Goal: Book appointment/travel/reservation

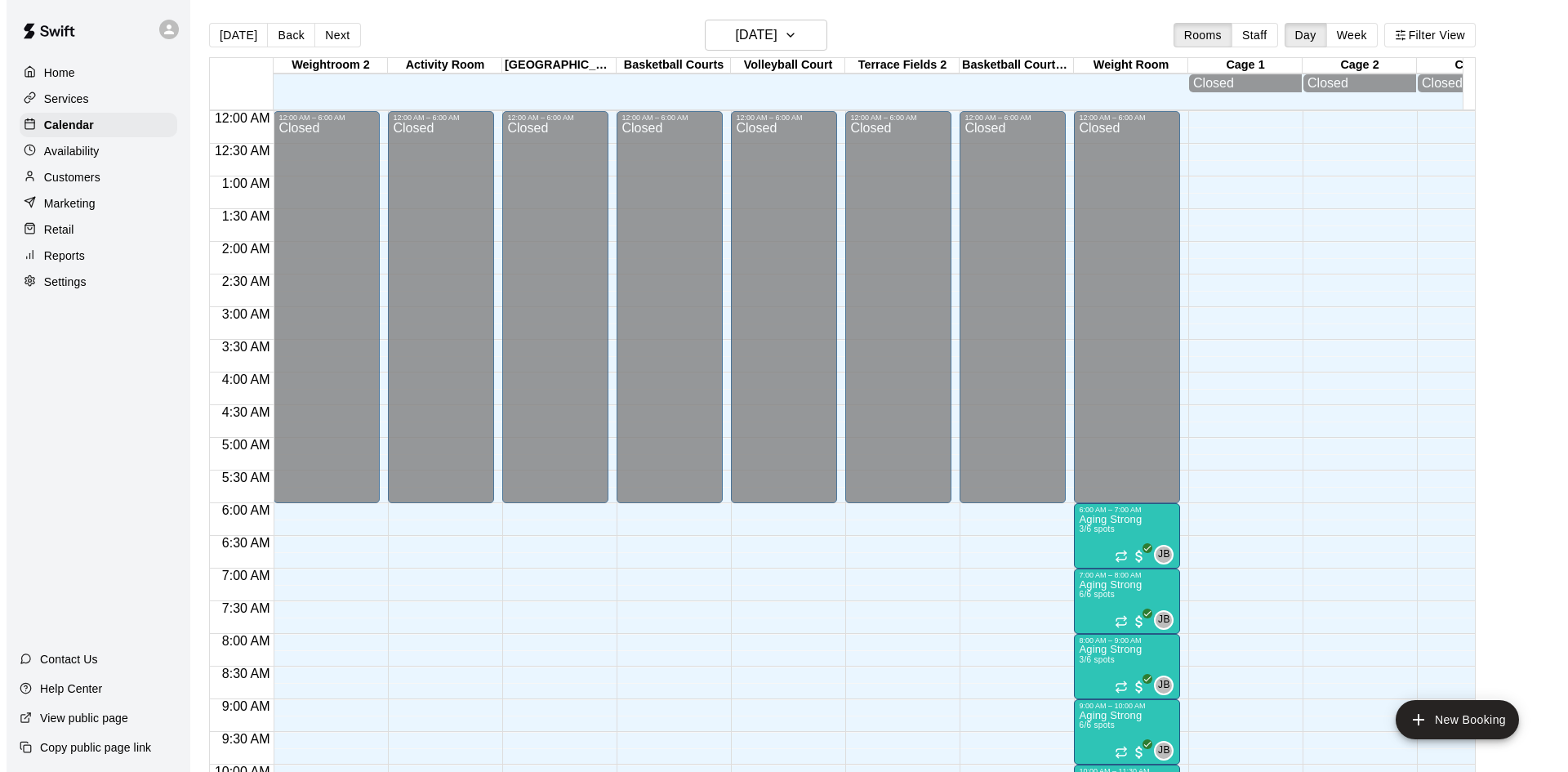
scroll to position [750, 0]
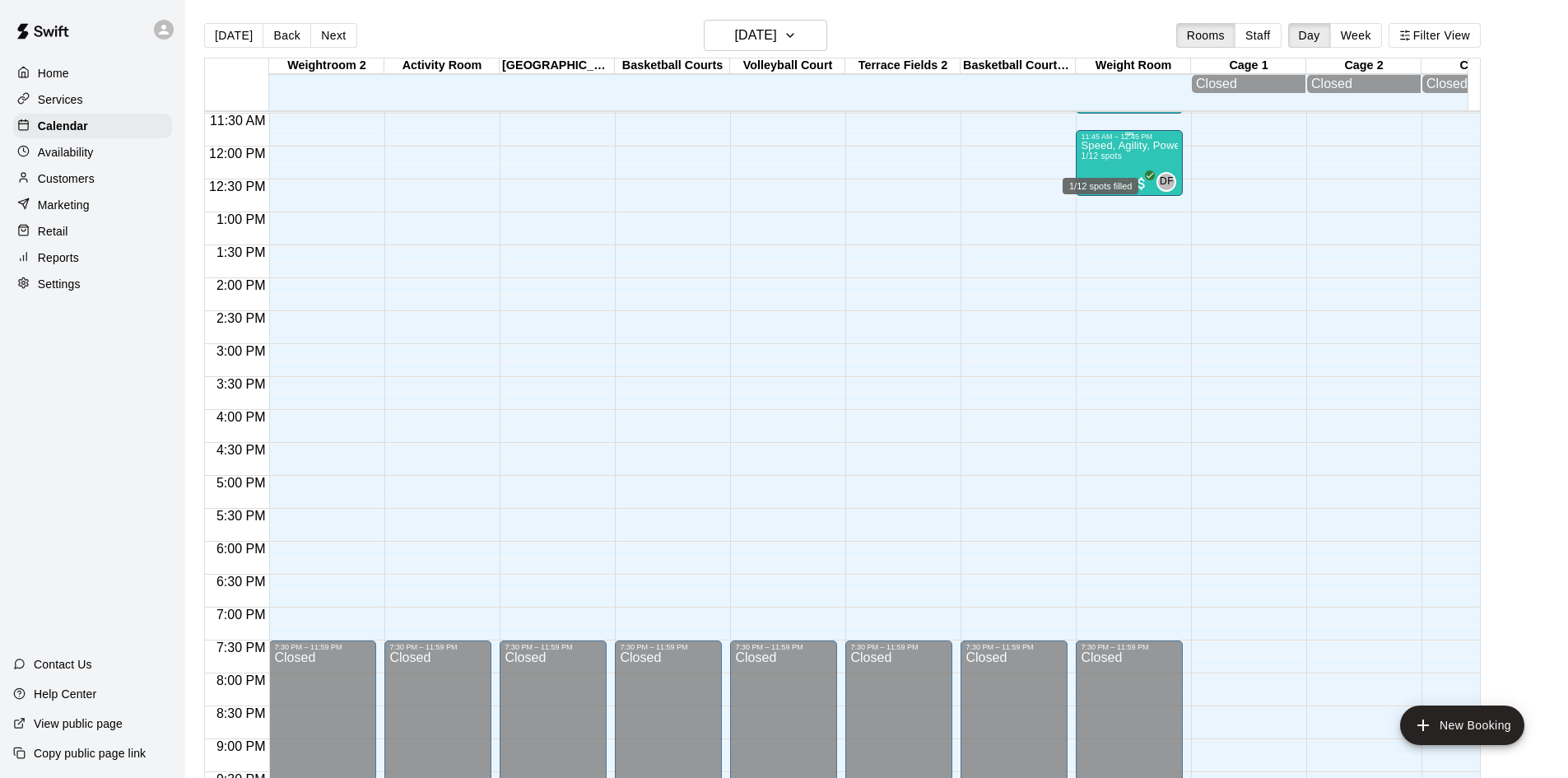
click at [1121, 166] on div "1/12 spots filled" at bounding box center [1101, 181] width 79 height 29
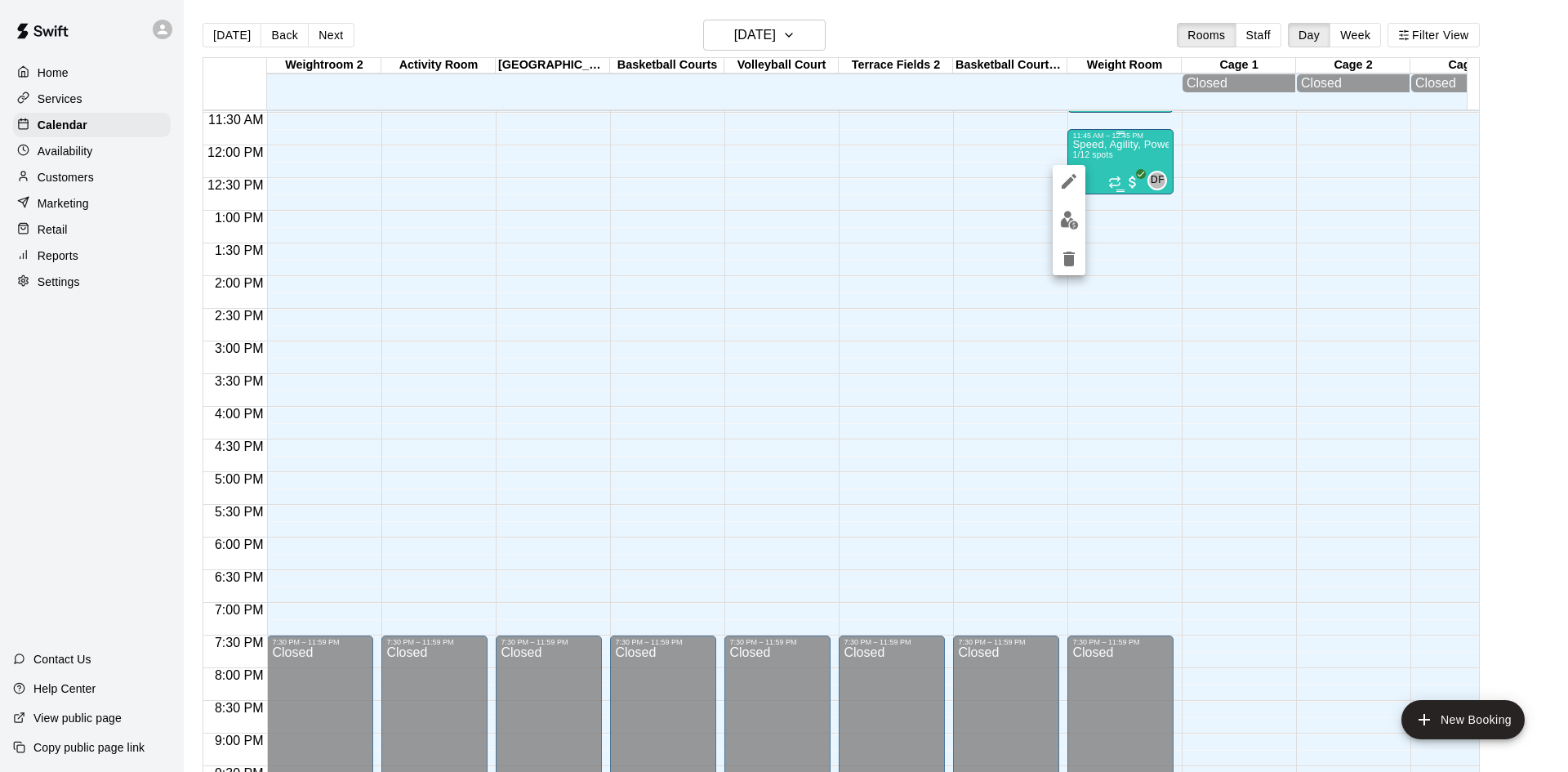
click at [1115, 150] on div at bounding box center [784, 386] width 1568 height 772
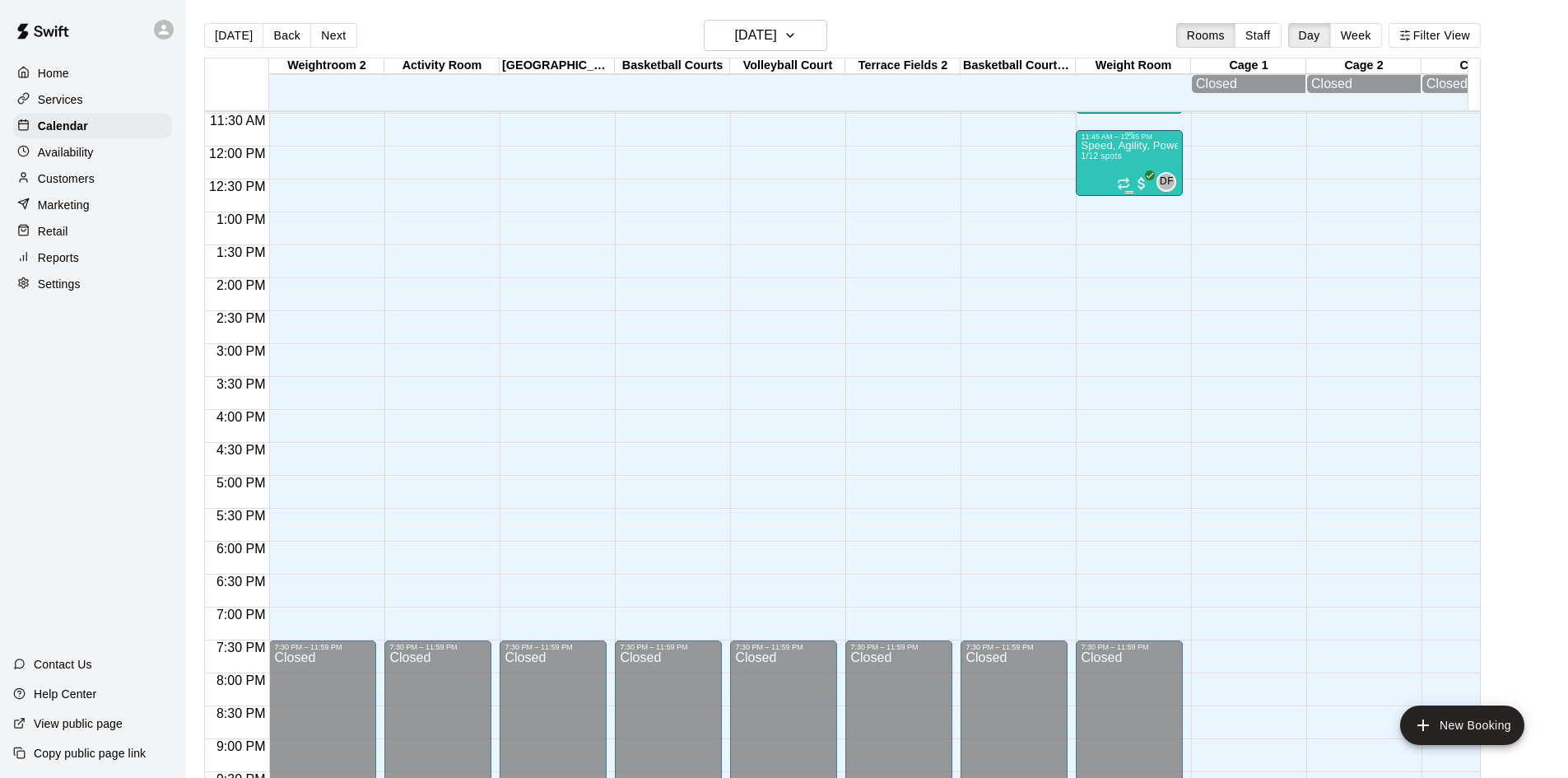
click at [1103, 145] on p "Speed, Agility, Power & Strength Training (SAPS)" at bounding box center [1129, 145] width 97 height 0
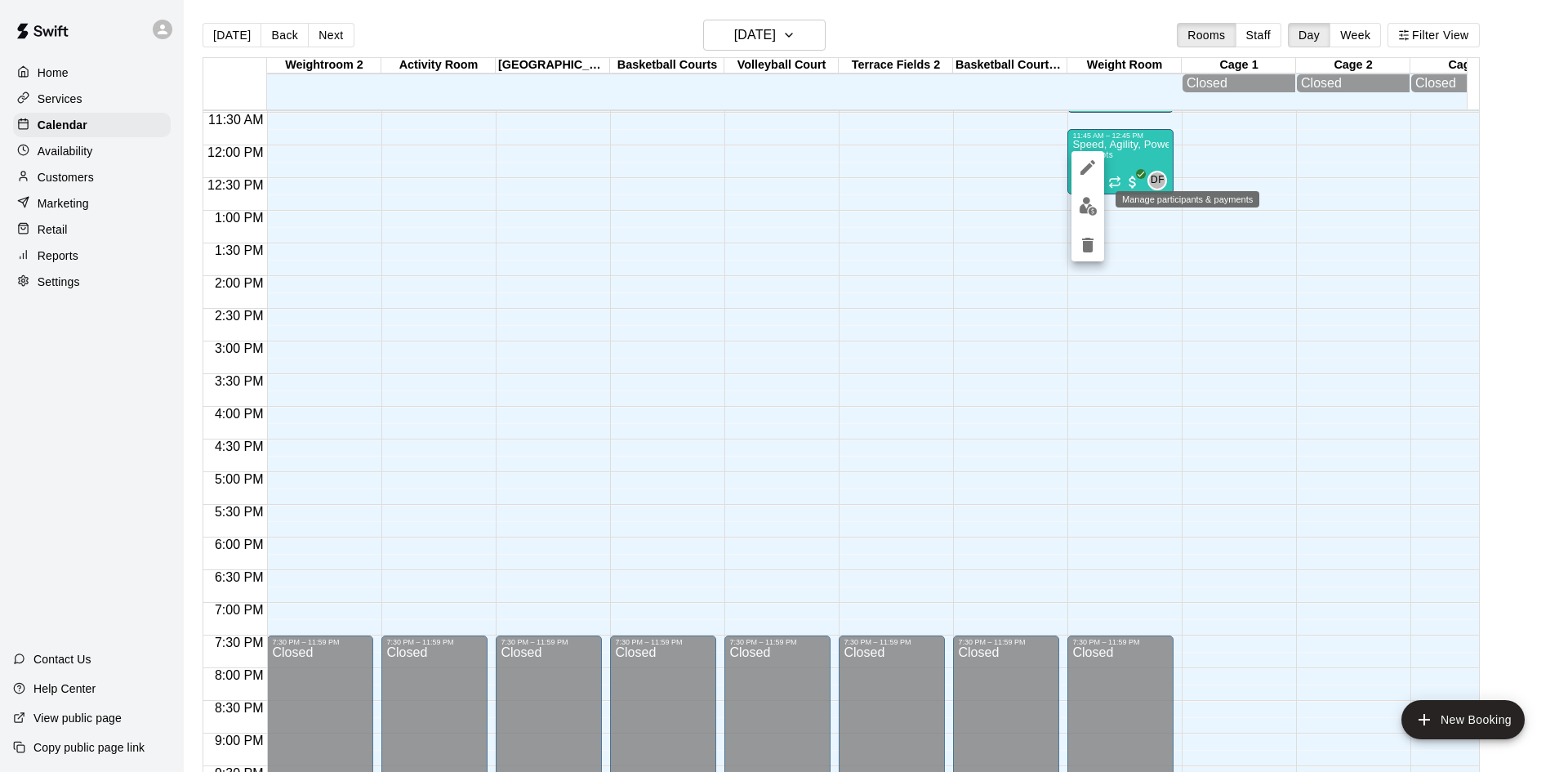
click at [1082, 203] on img "edit" at bounding box center [1088, 206] width 19 height 19
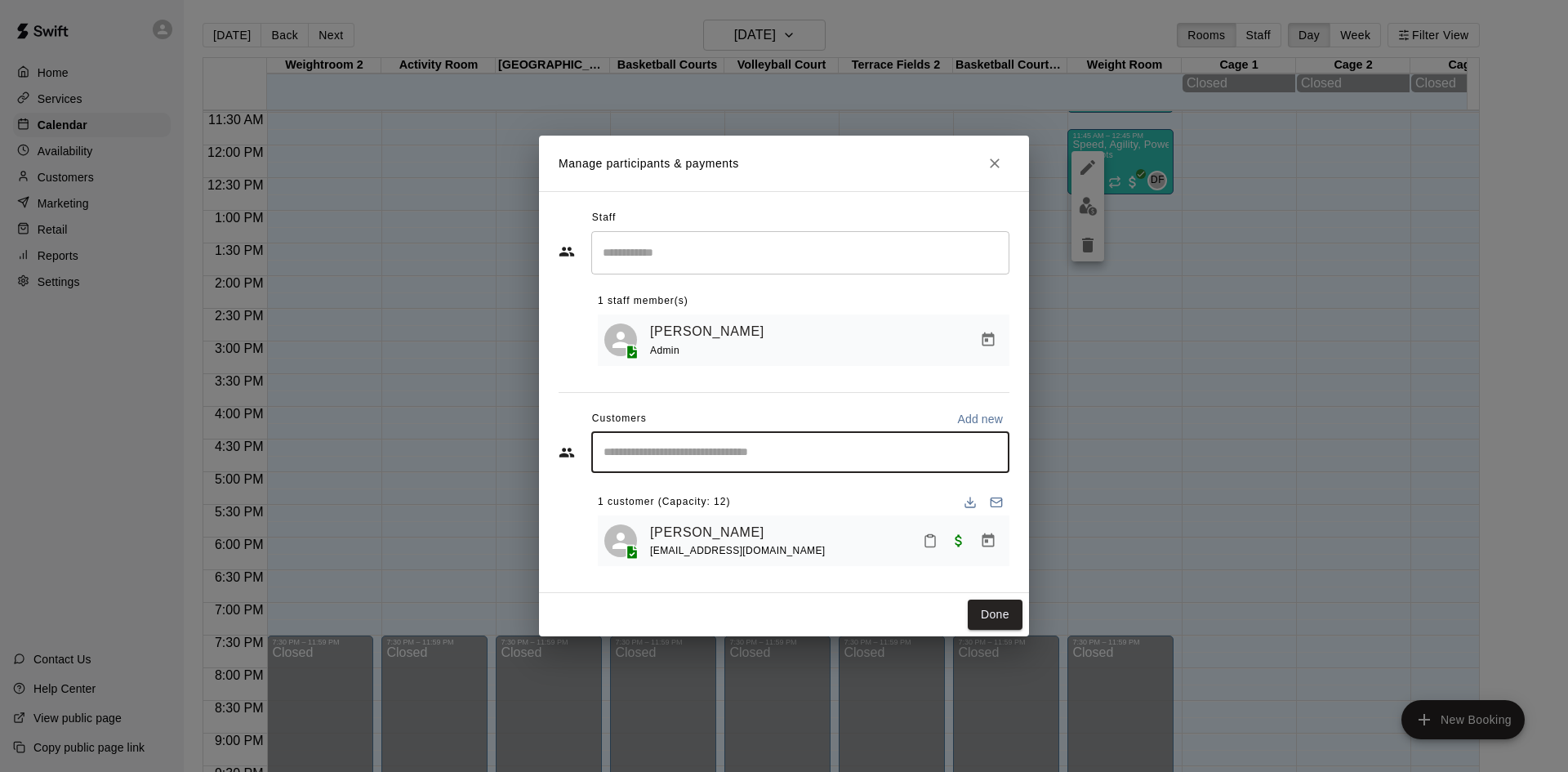
click at [773, 447] on input "Start typing to search customers..." at bounding box center [800, 453] width 404 height 17
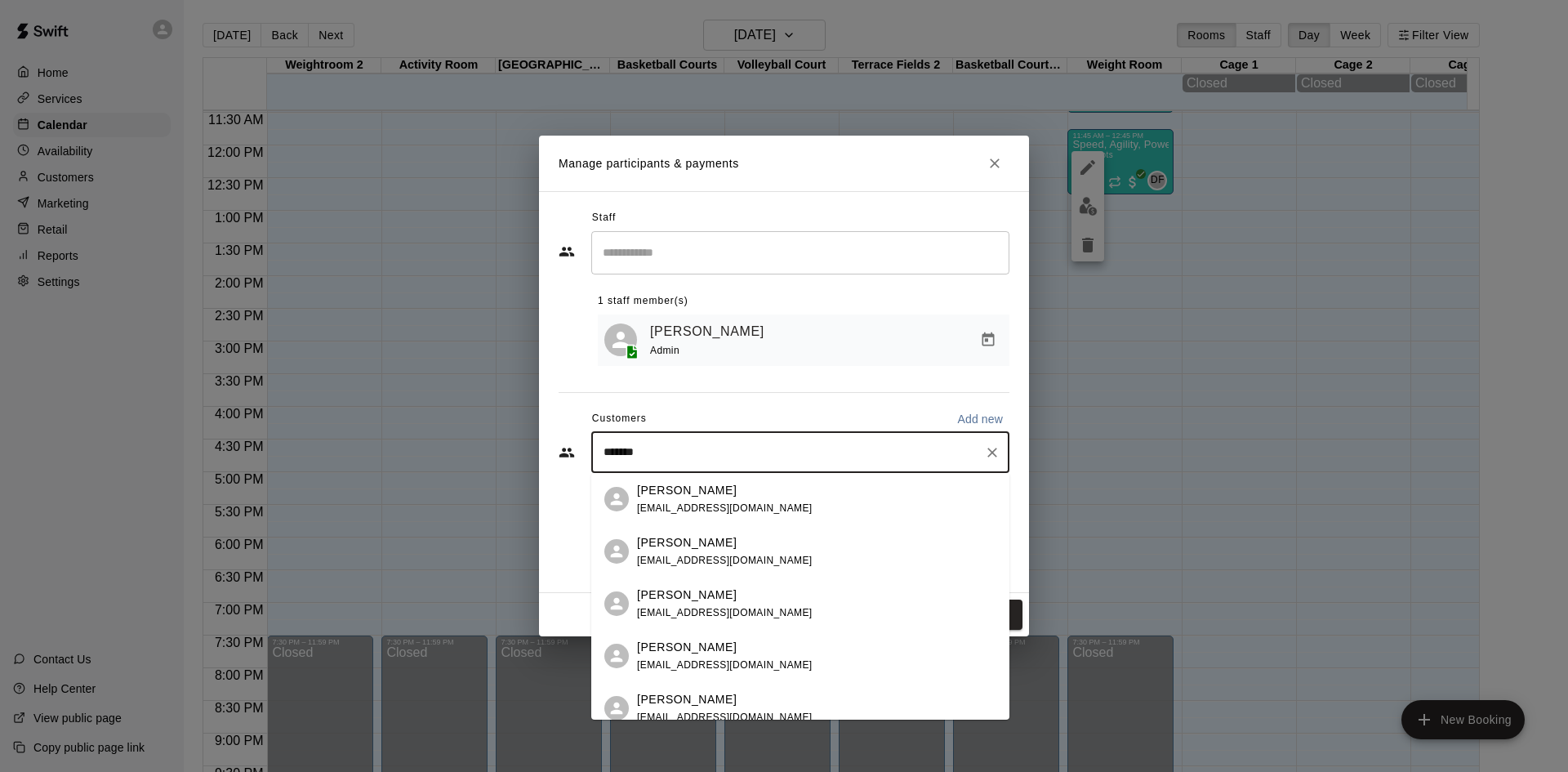
type input "********"
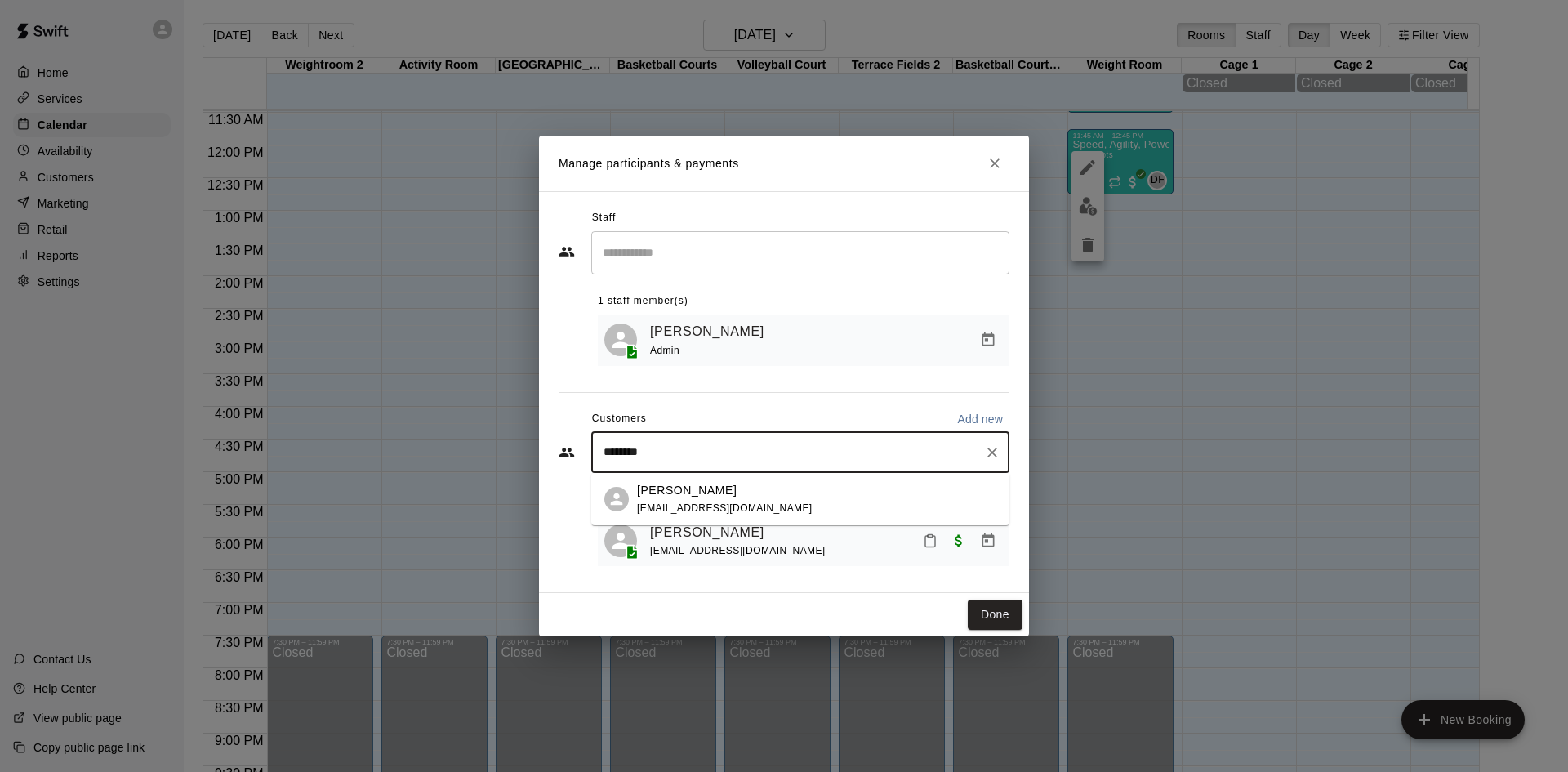
click at [736, 495] on div "[PERSON_NAME]" at bounding box center [725, 490] width 176 height 17
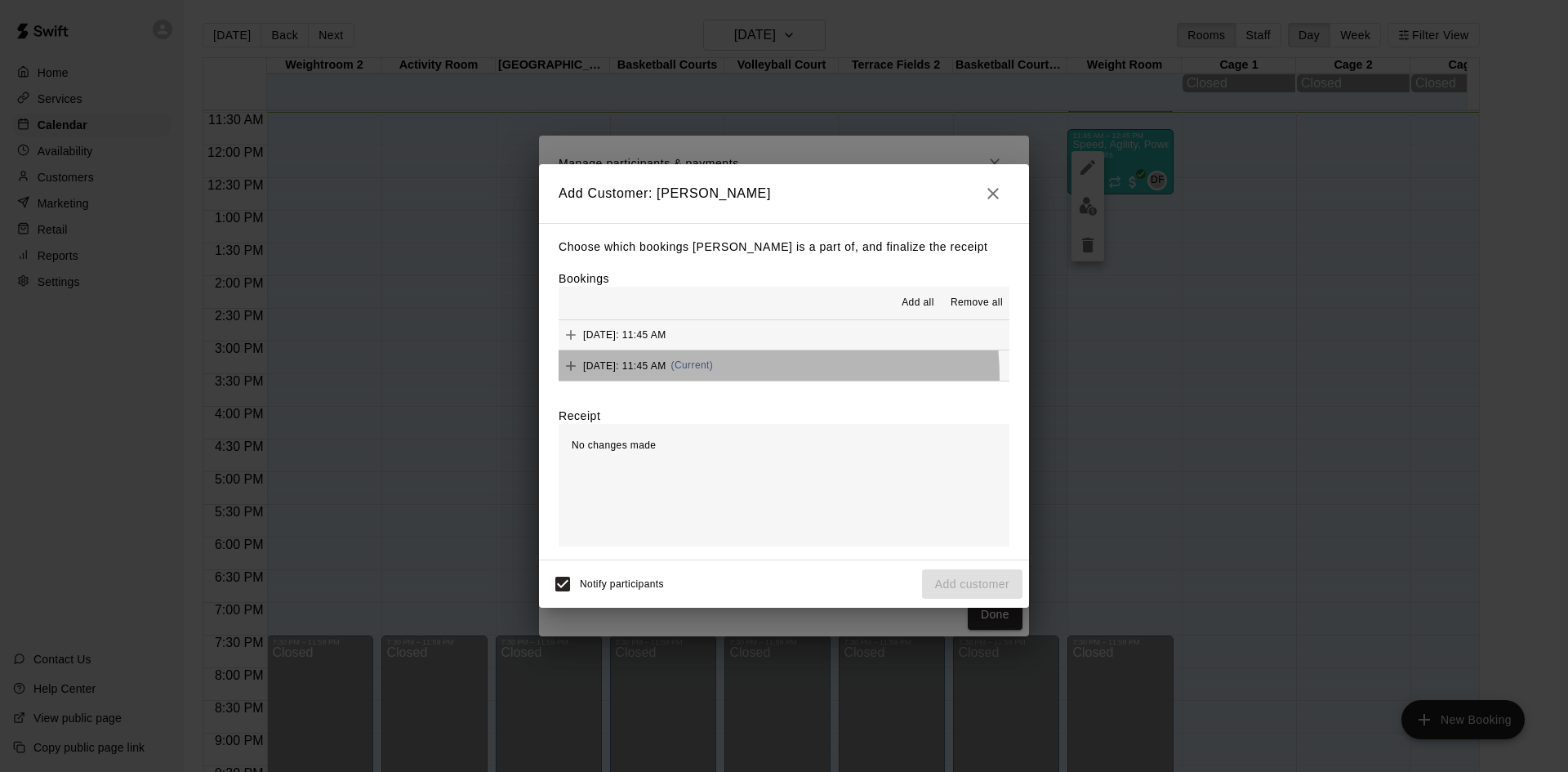
click at [713, 377] on div "[DATE]: 11:45 AM (Current)" at bounding box center [636, 367] width 154 height 25
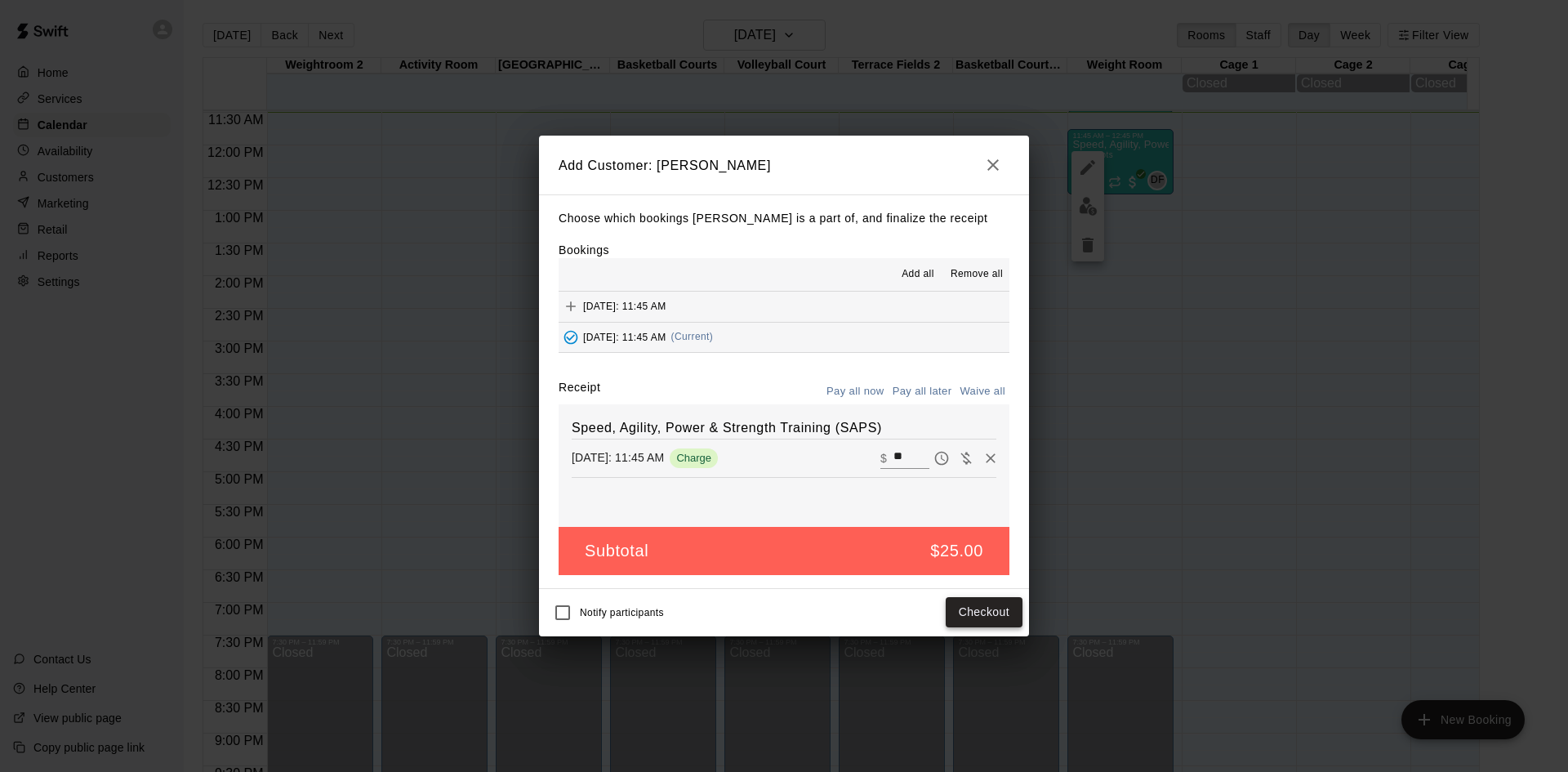
click at [998, 624] on button "Checkout" at bounding box center [984, 612] width 77 height 30
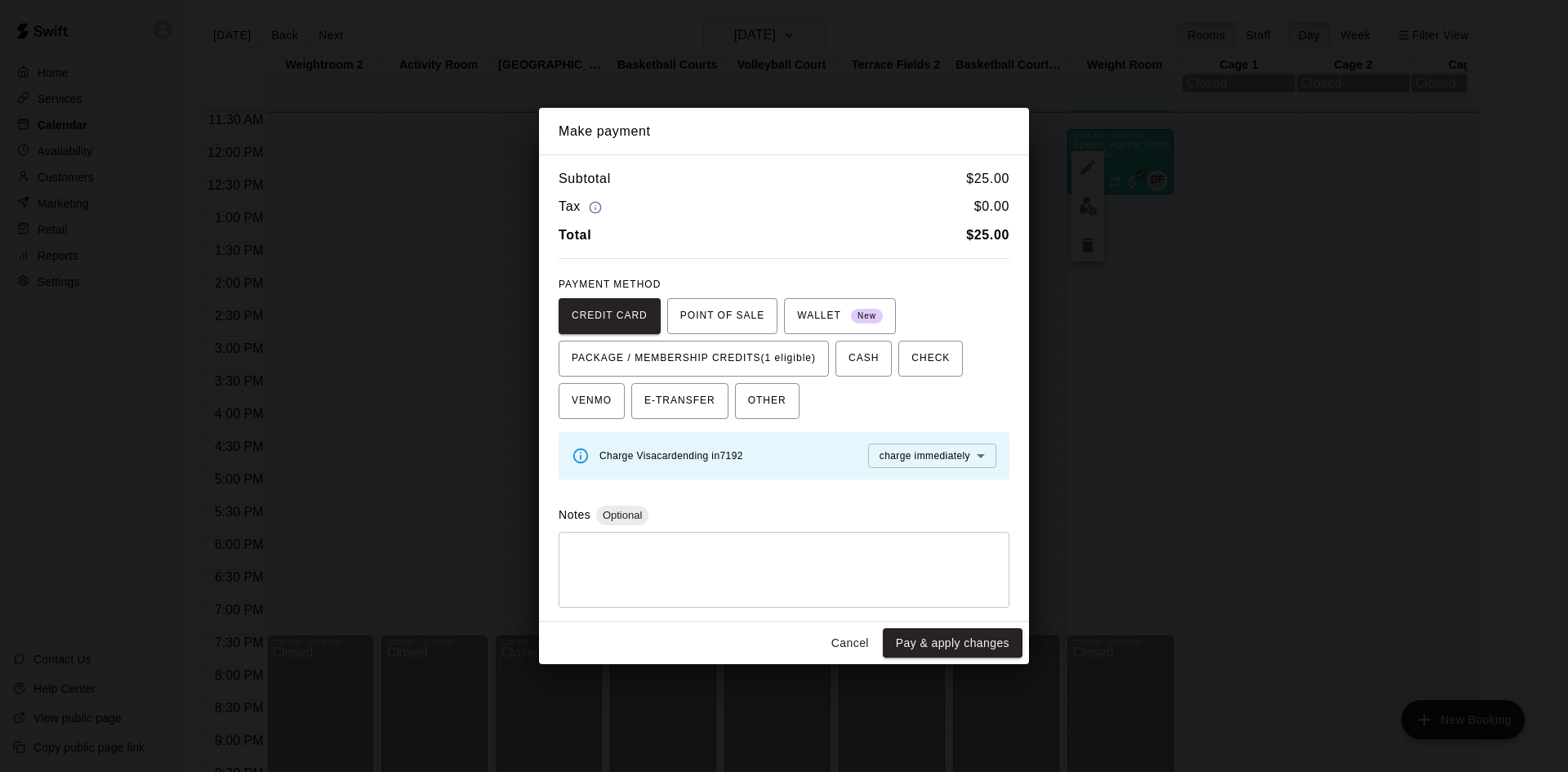
click at [769, 337] on div "CREDIT CARD POINT OF SALE WALLET New PACKAGE / MEMBERSHIP CREDITS (1 eligible) …" at bounding box center [784, 359] width 451 height 121
click at [769, 342] on button "PACKAGE / MEMBERSHIP CREDITS (1 eligible)" at bounding box center [694, 358] width 270 height 36
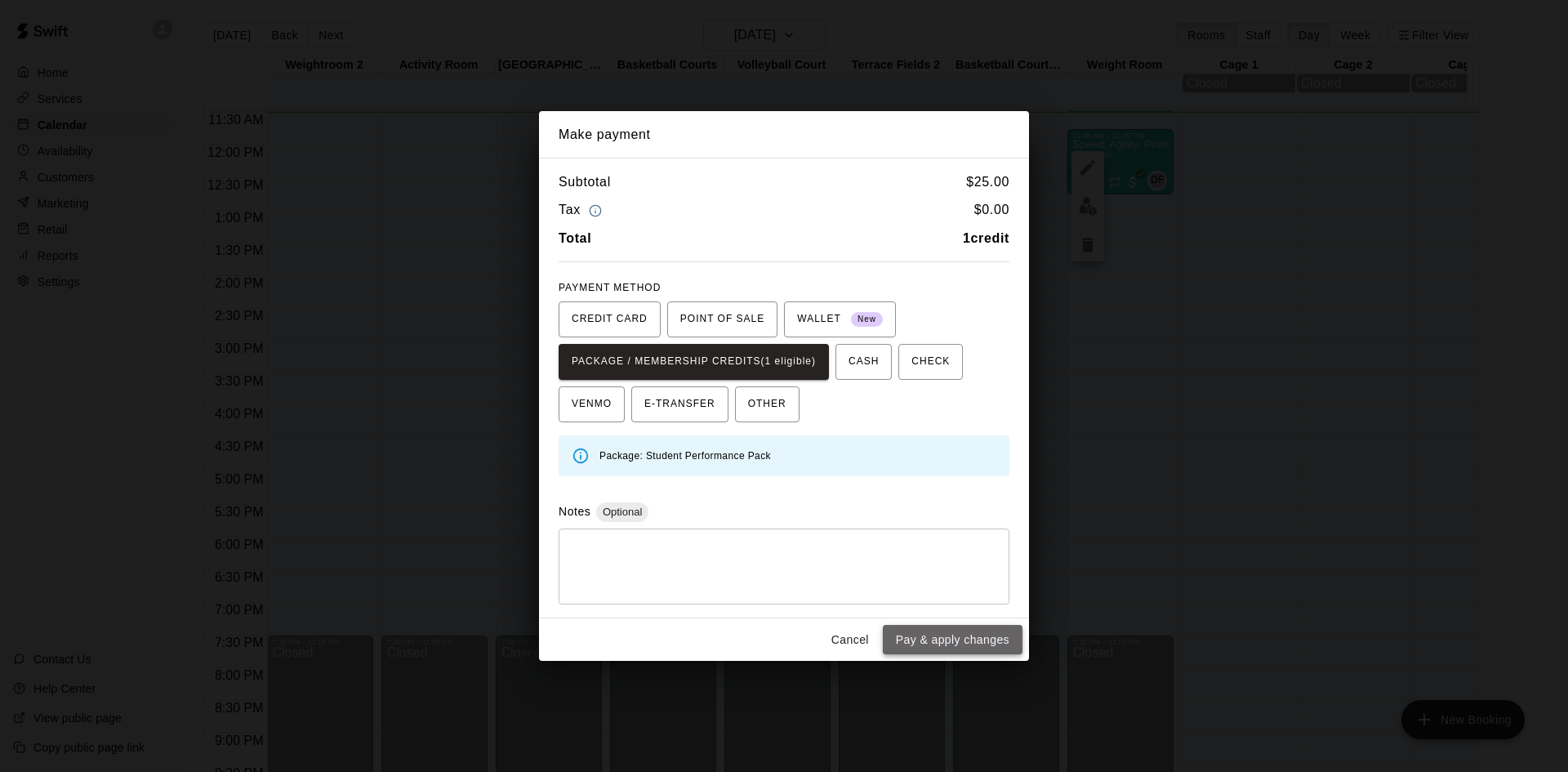
click at [951, 643] on button "Pay & apply changes" at bounding box center [953, 640] width 139 height 30
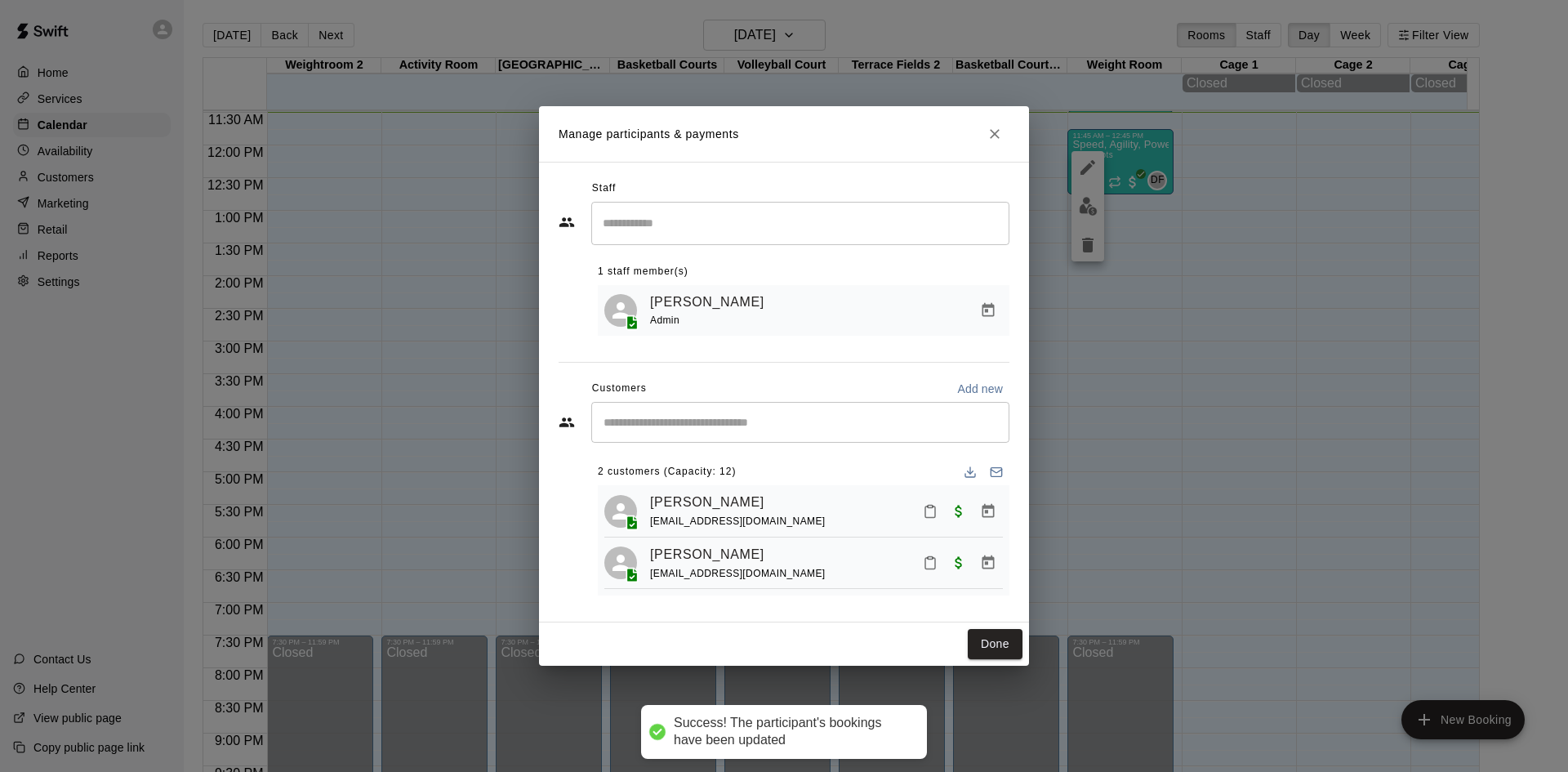
click at [784, 439] on div "​" at bounding box center [800, 422] width 418 height 41
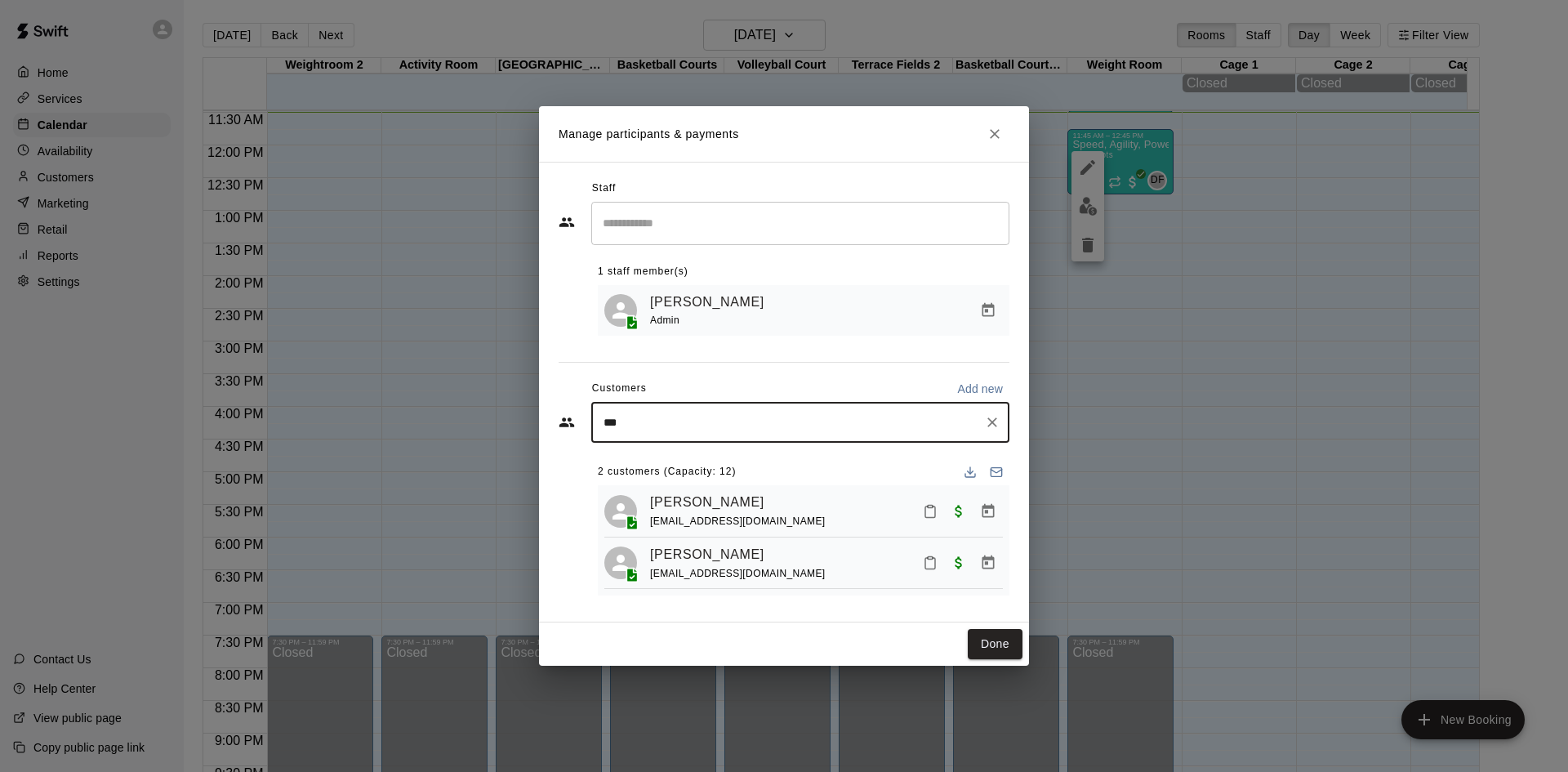
type input "****"
click at [784, 451] on div "[PERSON_NAME] [EMAIL_ADDRESS][DOMAIN_NAME]" at bounding box center [816, 469] width 359 height 35
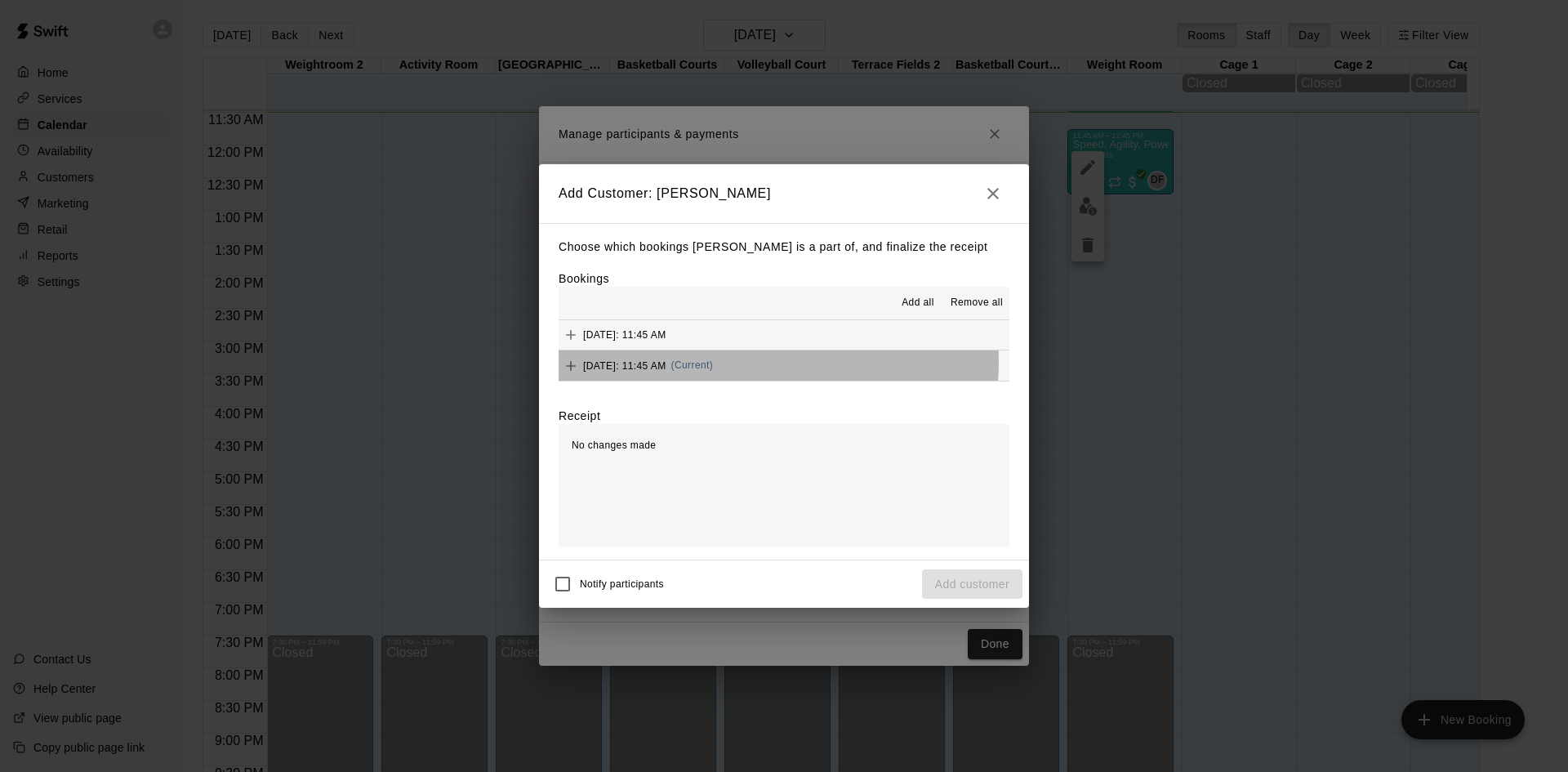
click at [713, 362] on div "[DATE]: 11:45 AM (Current)" at bounding box center [636, 367] width 154 height 25
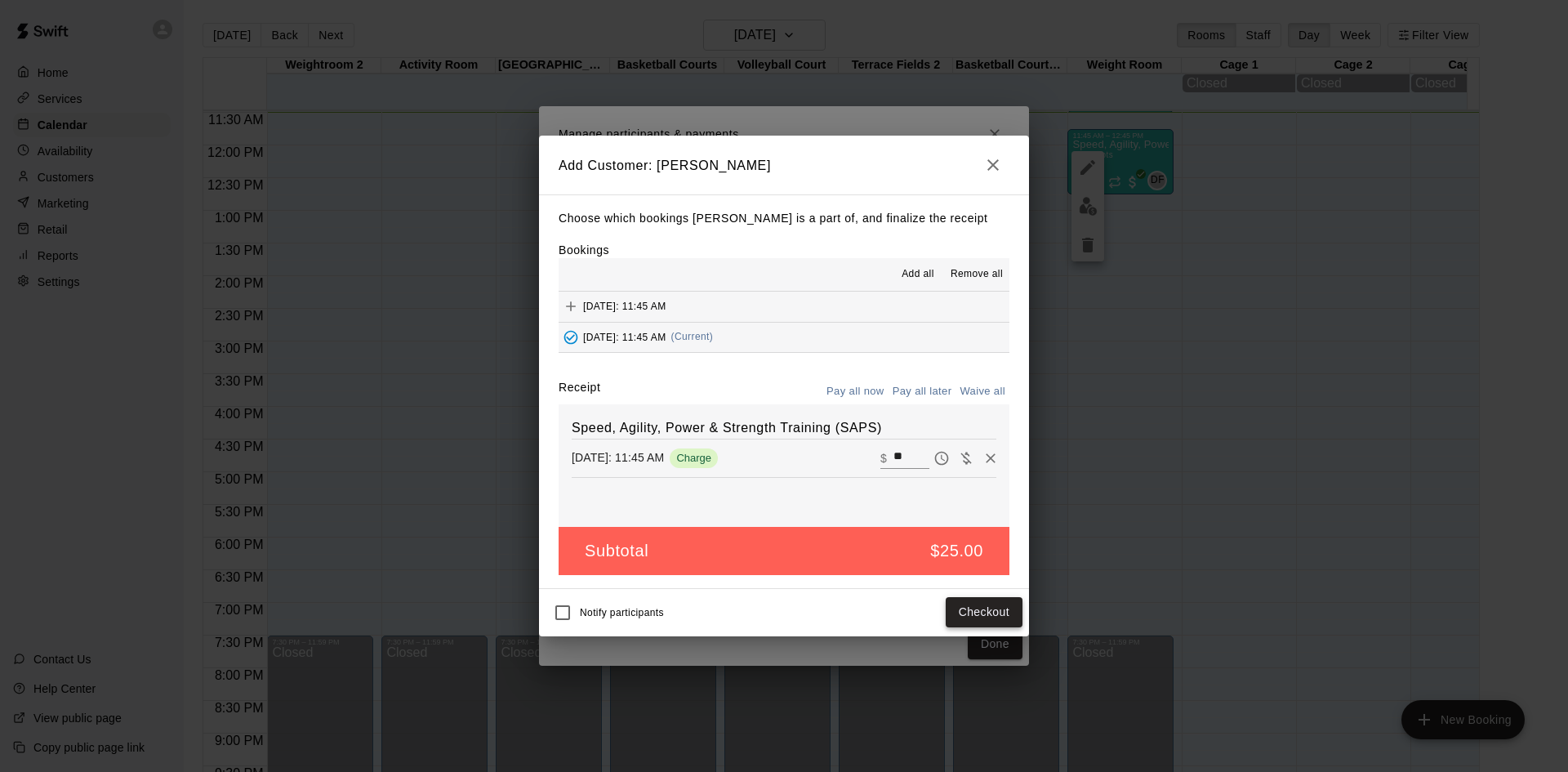
click at [1001, 611] on button "Checkout" at bounding box center [984, 612] width 77 height 30
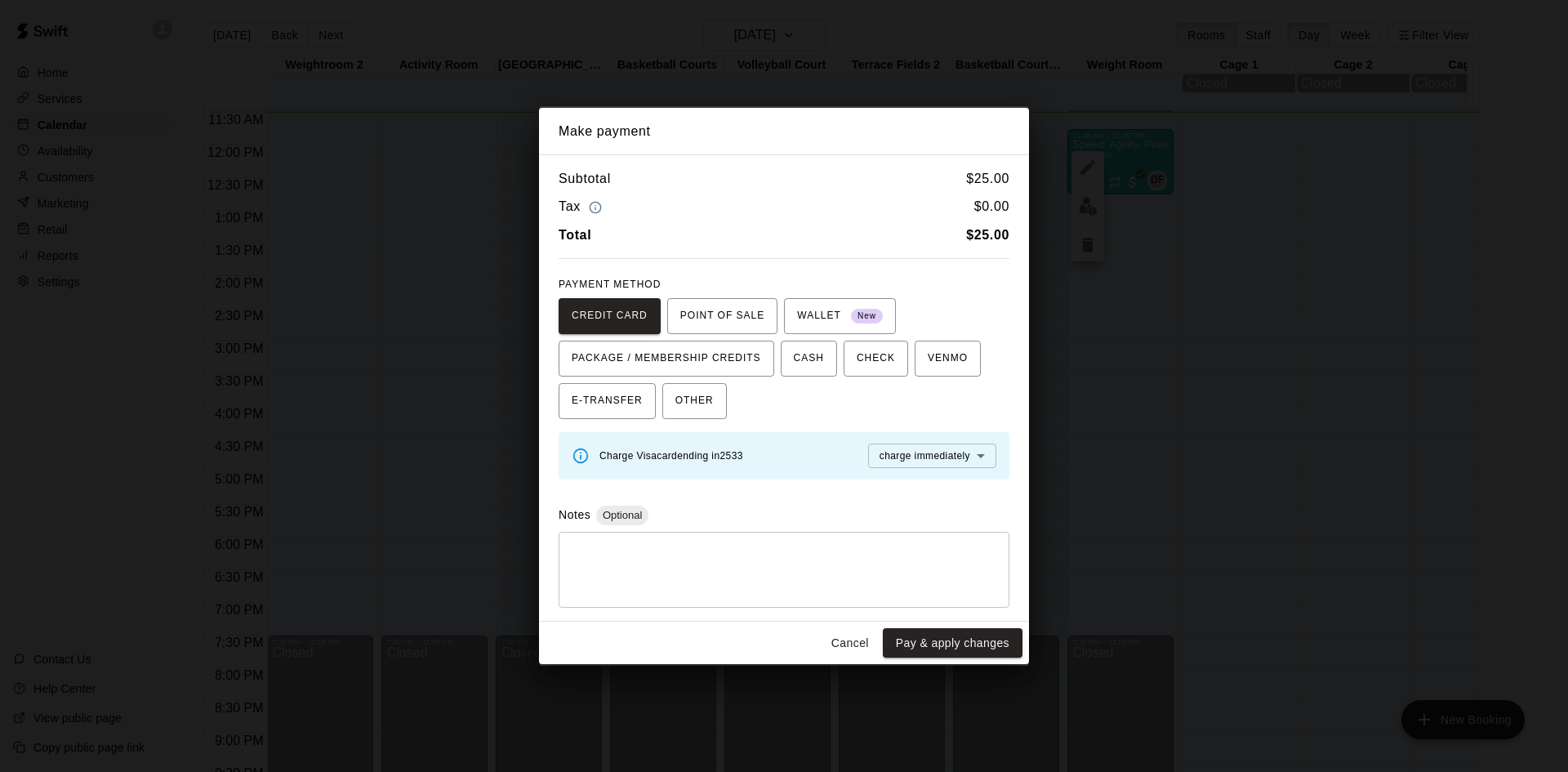
click at [847, 634] on button "Cancel" at bounding box center [850, 643] width 52 height 30
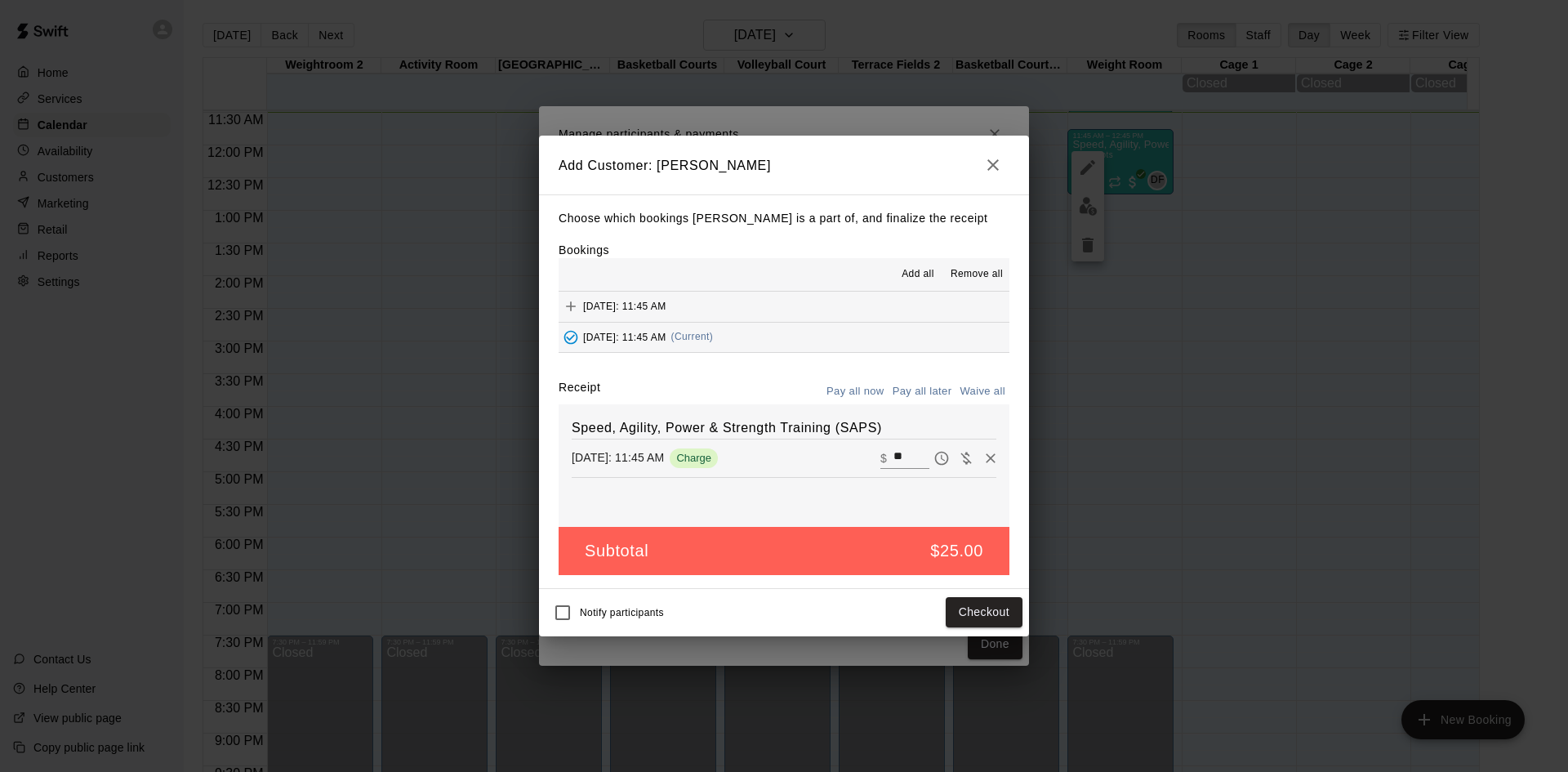
click at [928, 391] on button "Pay all later" at bounding box center [923, 391] width 68 height 26
click at [953, 606] on button "Add customer" at bounding box center [972, 612] width 100 height 30
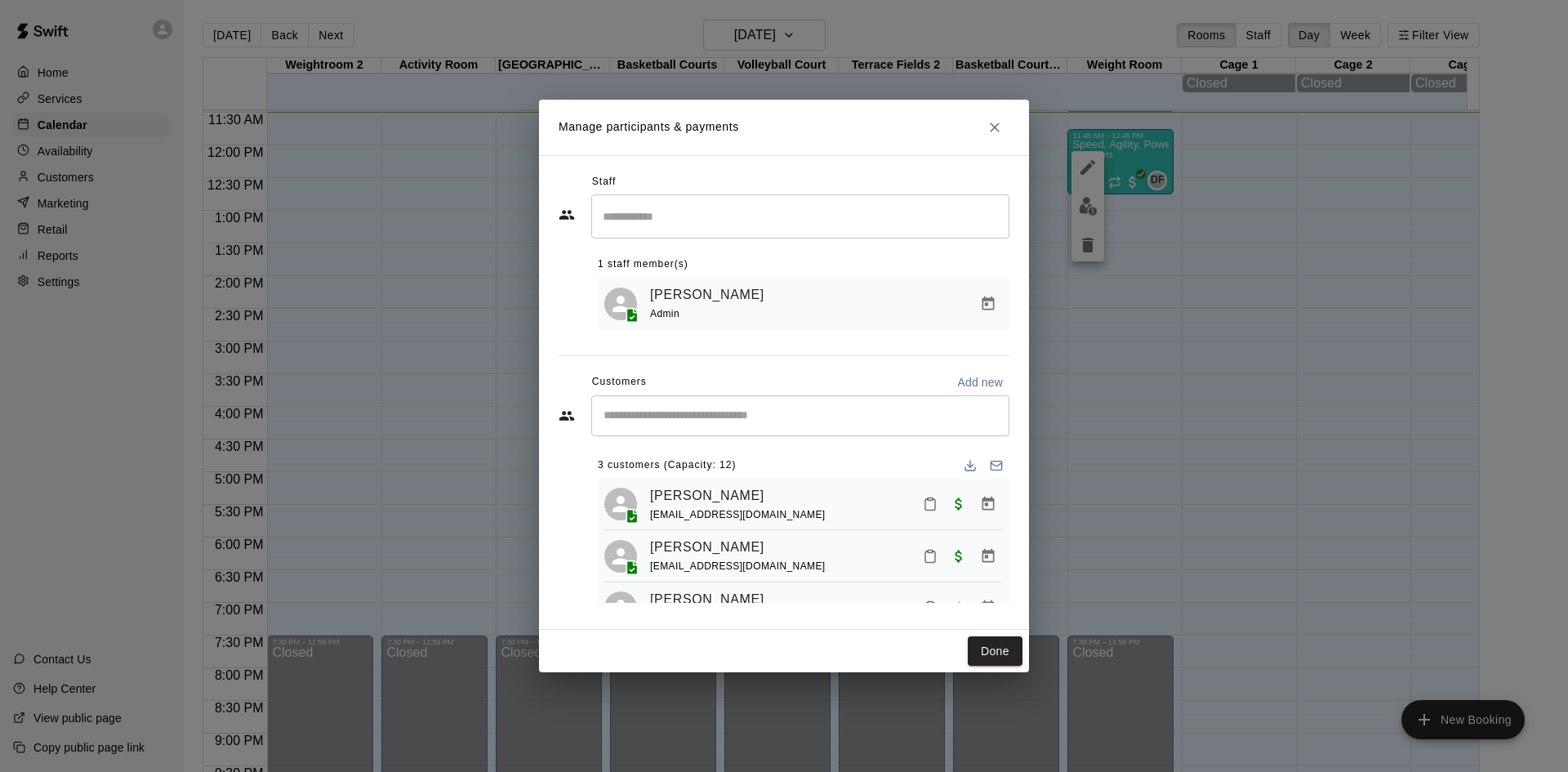
scroll to position [46, 0]
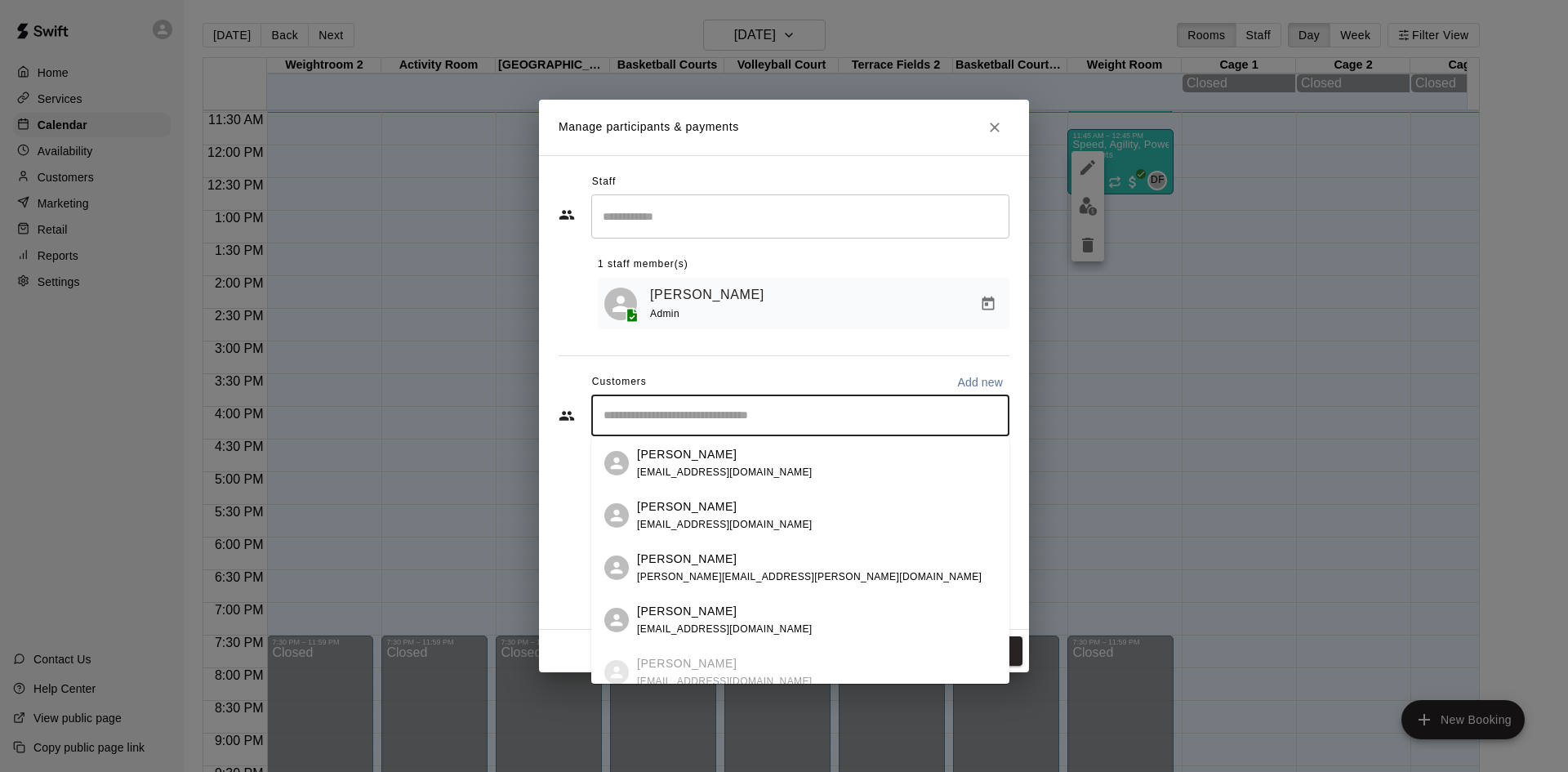
click at [745, 415] on input "Start typing to search customers..." at bounding box center [800, 416] width 404 height 17
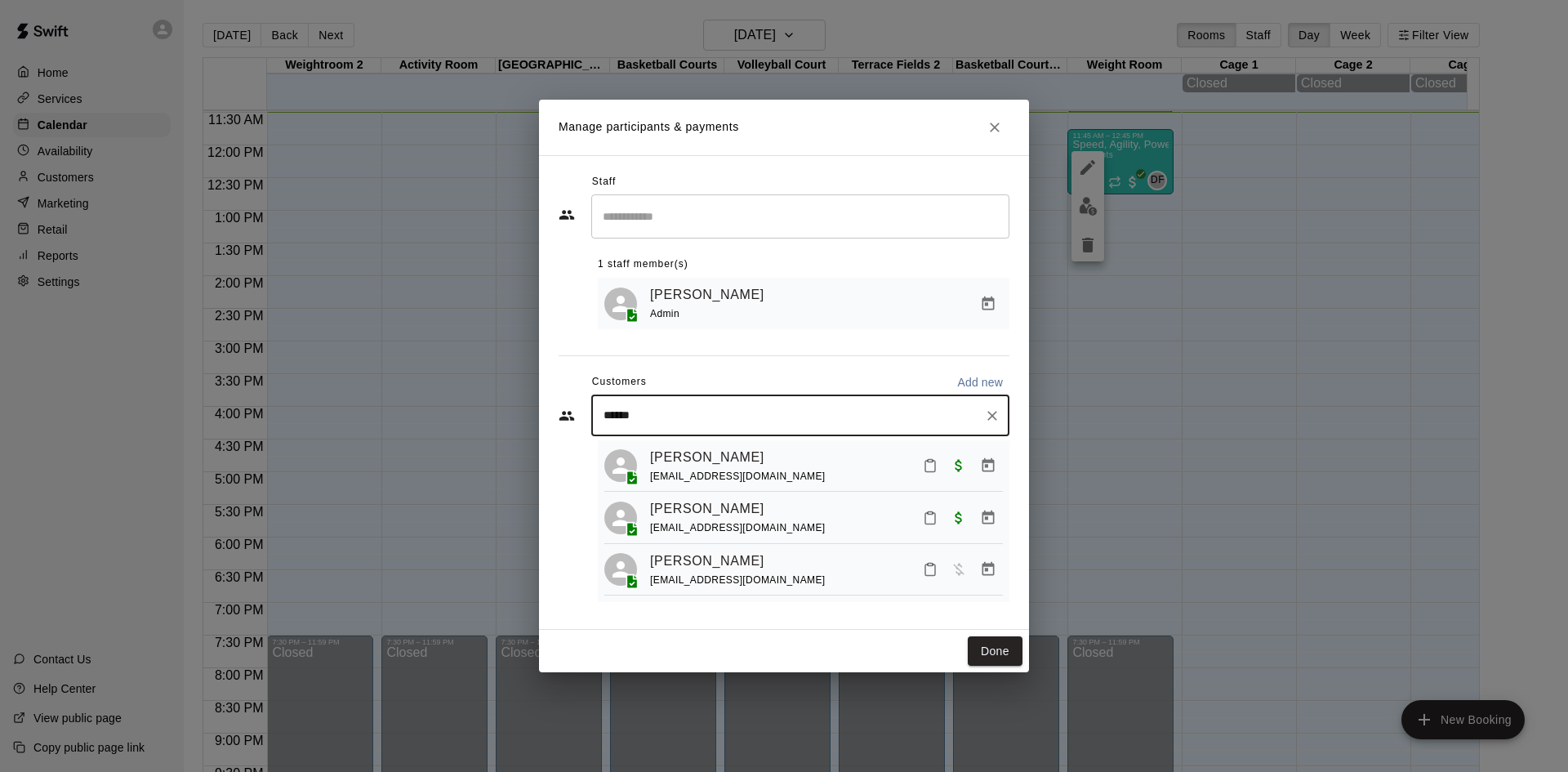
type input "*******"
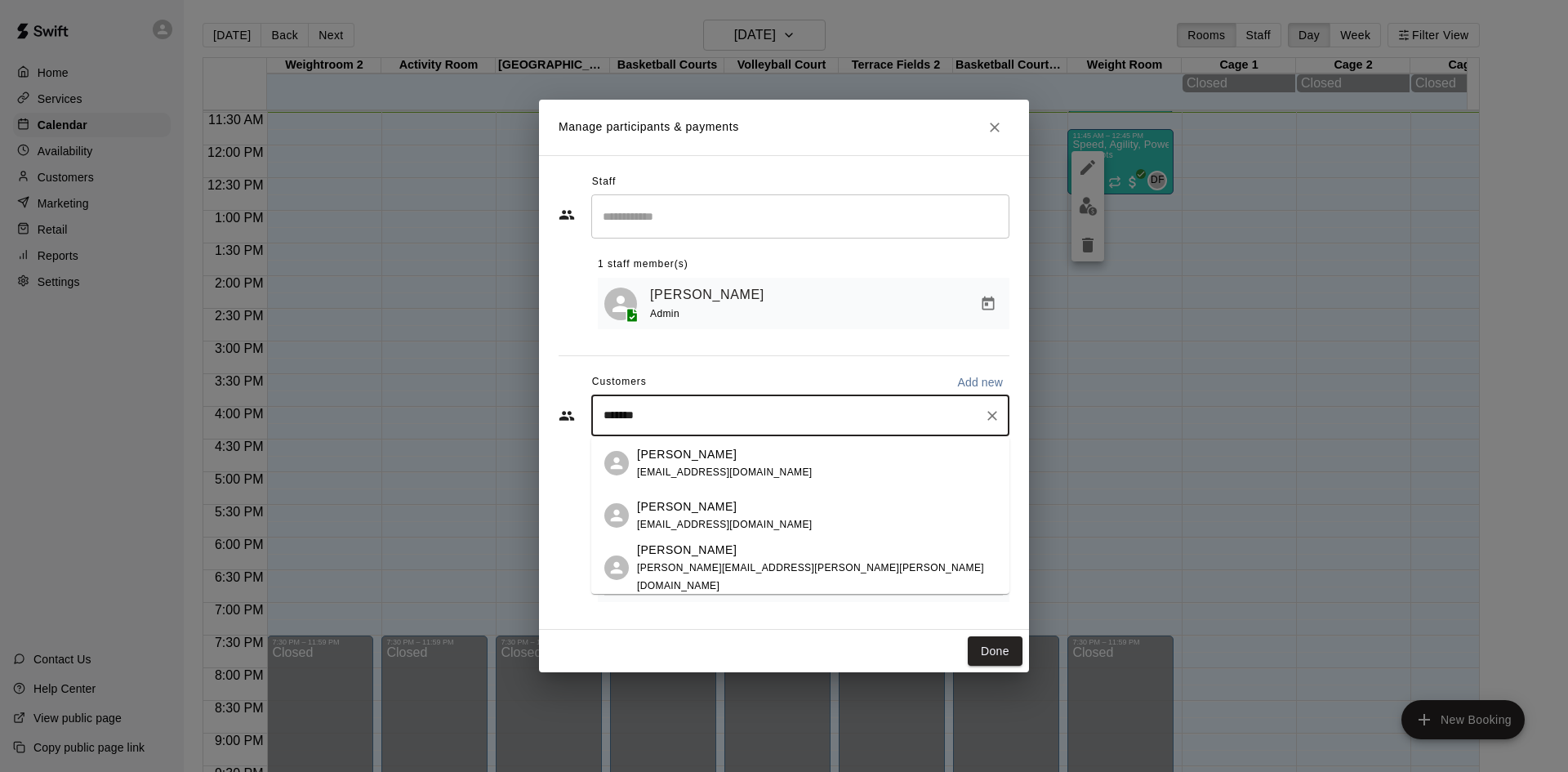
click at [711, 559] on p "[PERSON_NAME]" at bounding box center [687, 550] width 100 height 17
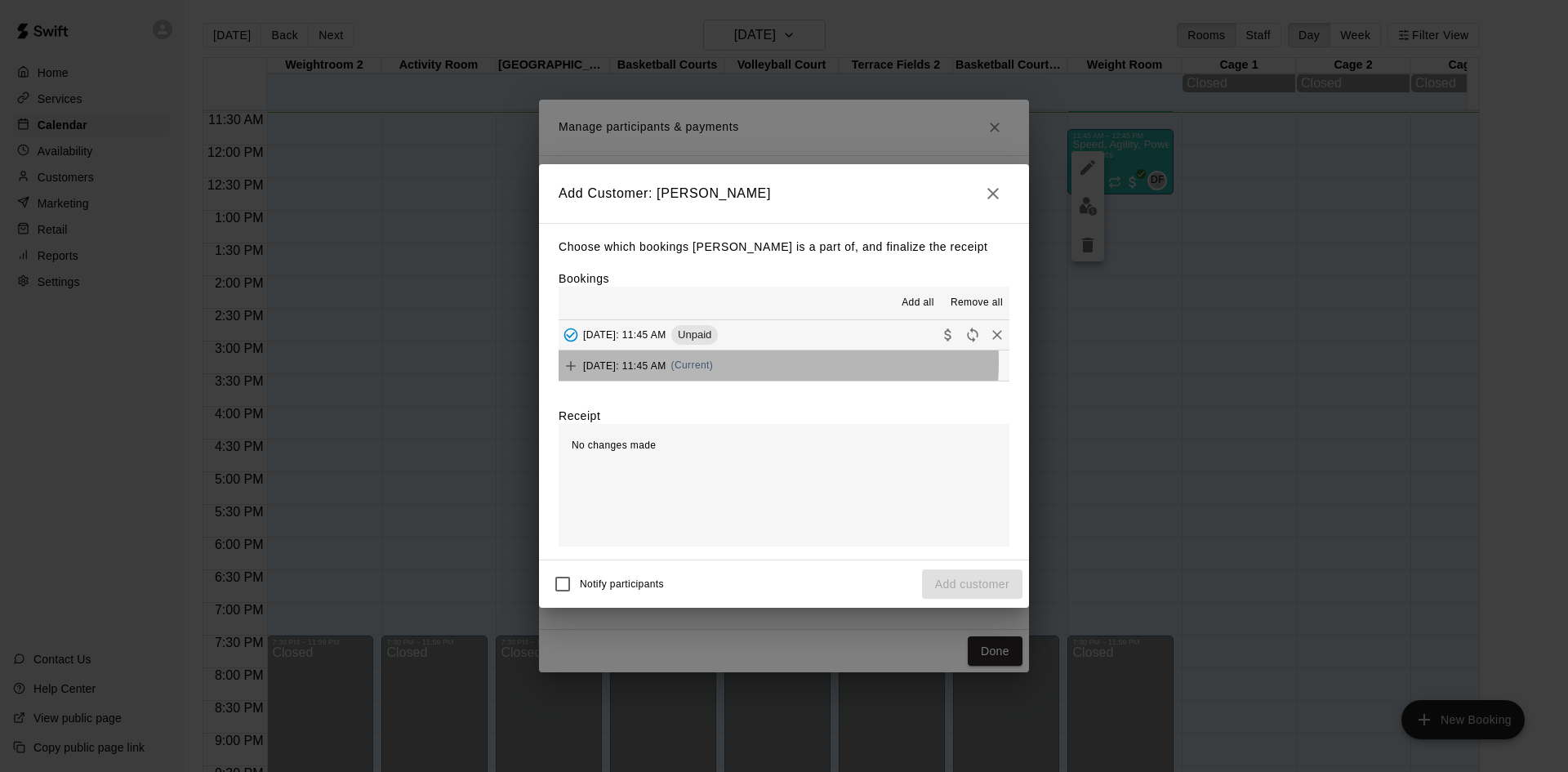
click at [667, 362] on span "[DATE]: 11:45 AM" at bounding box center [624, 365] width 83 height 12
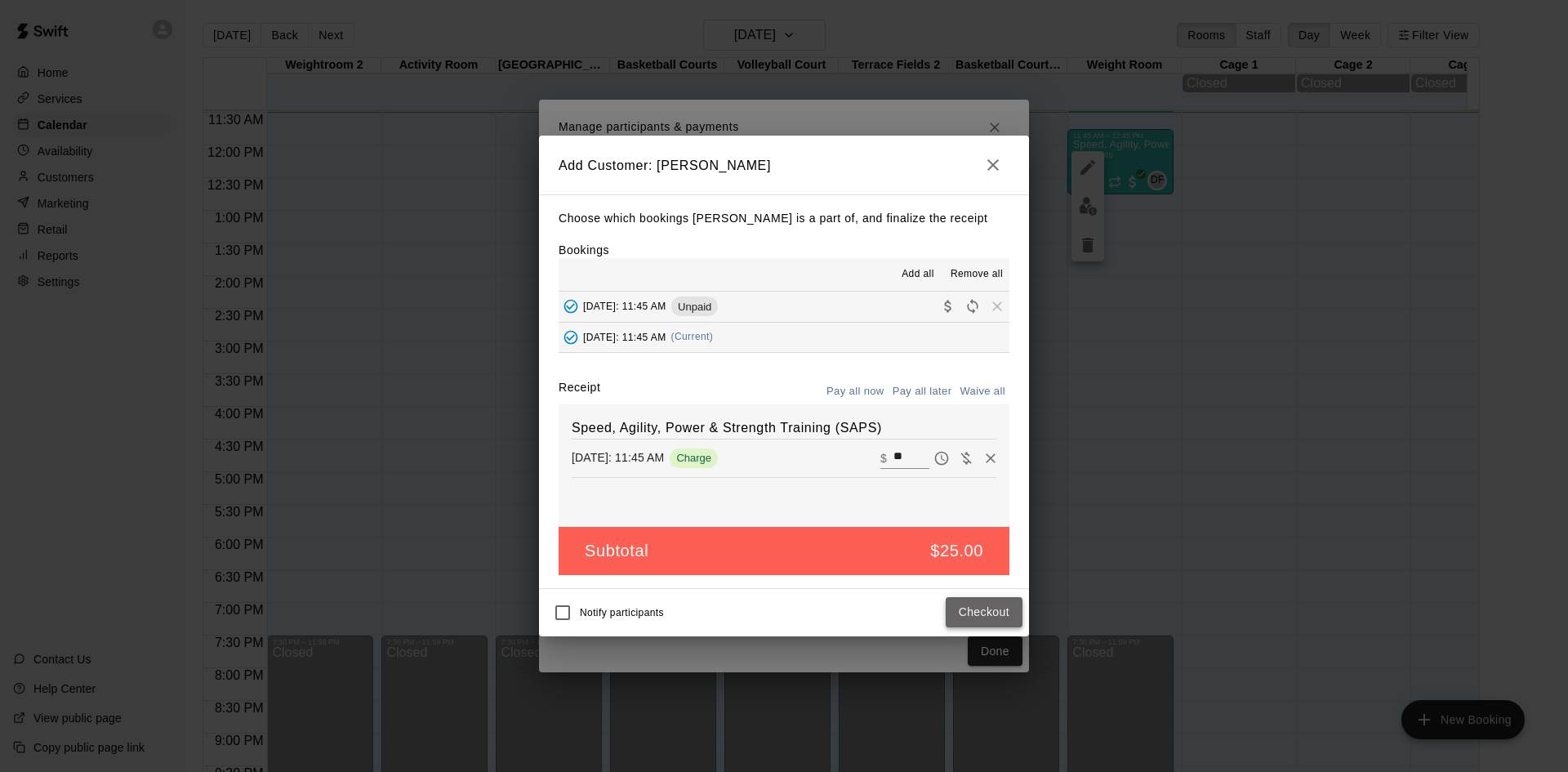
click at [983, 608] on button "Checkout" at bounding box center [984, 612] width 77 height 30
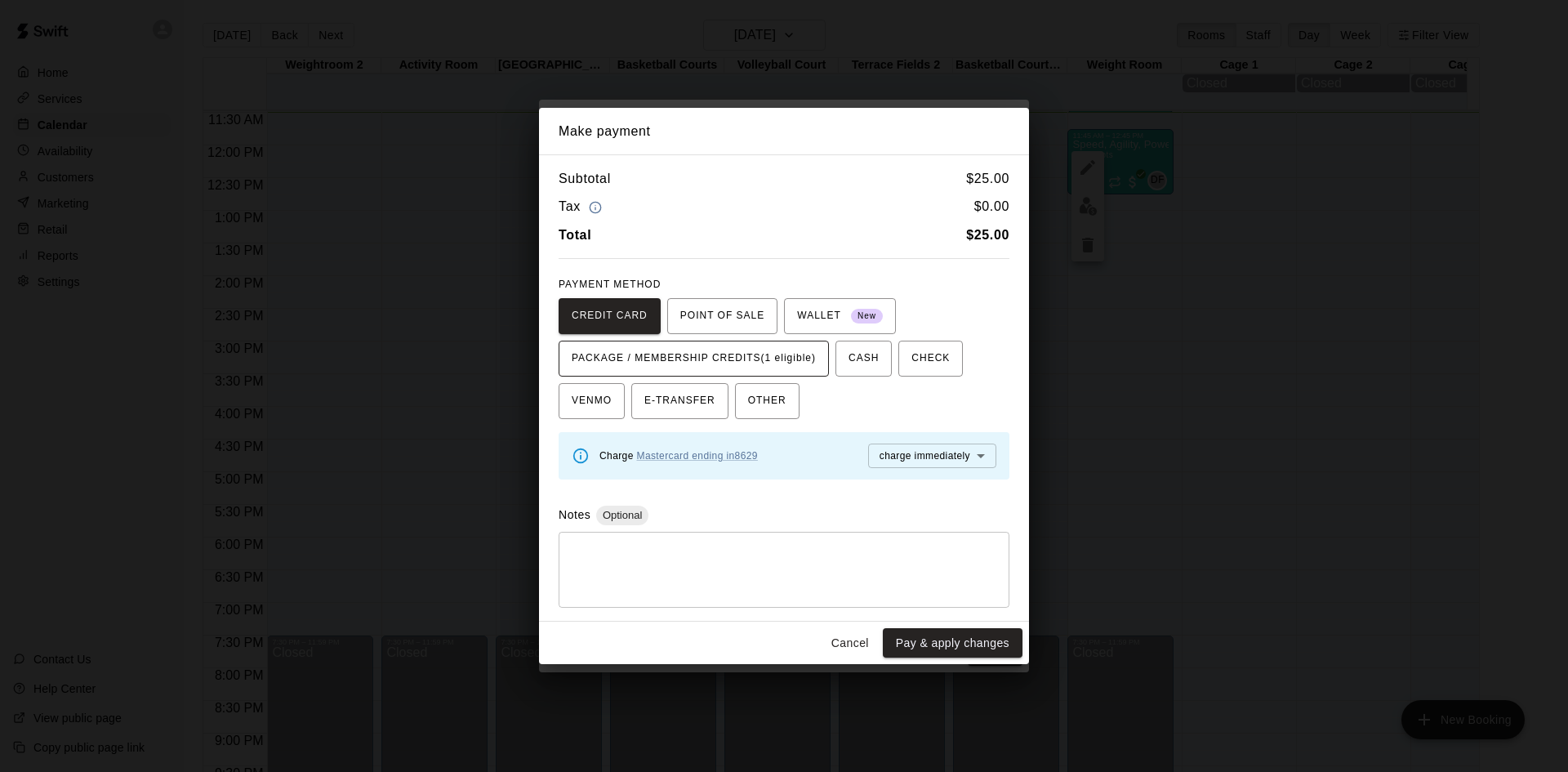
click at [805, 360] on span "PACKAGE / MEMBERSHIP CREDITS (1 eligible)" at bounding box center [694, 359] width 245 height 27
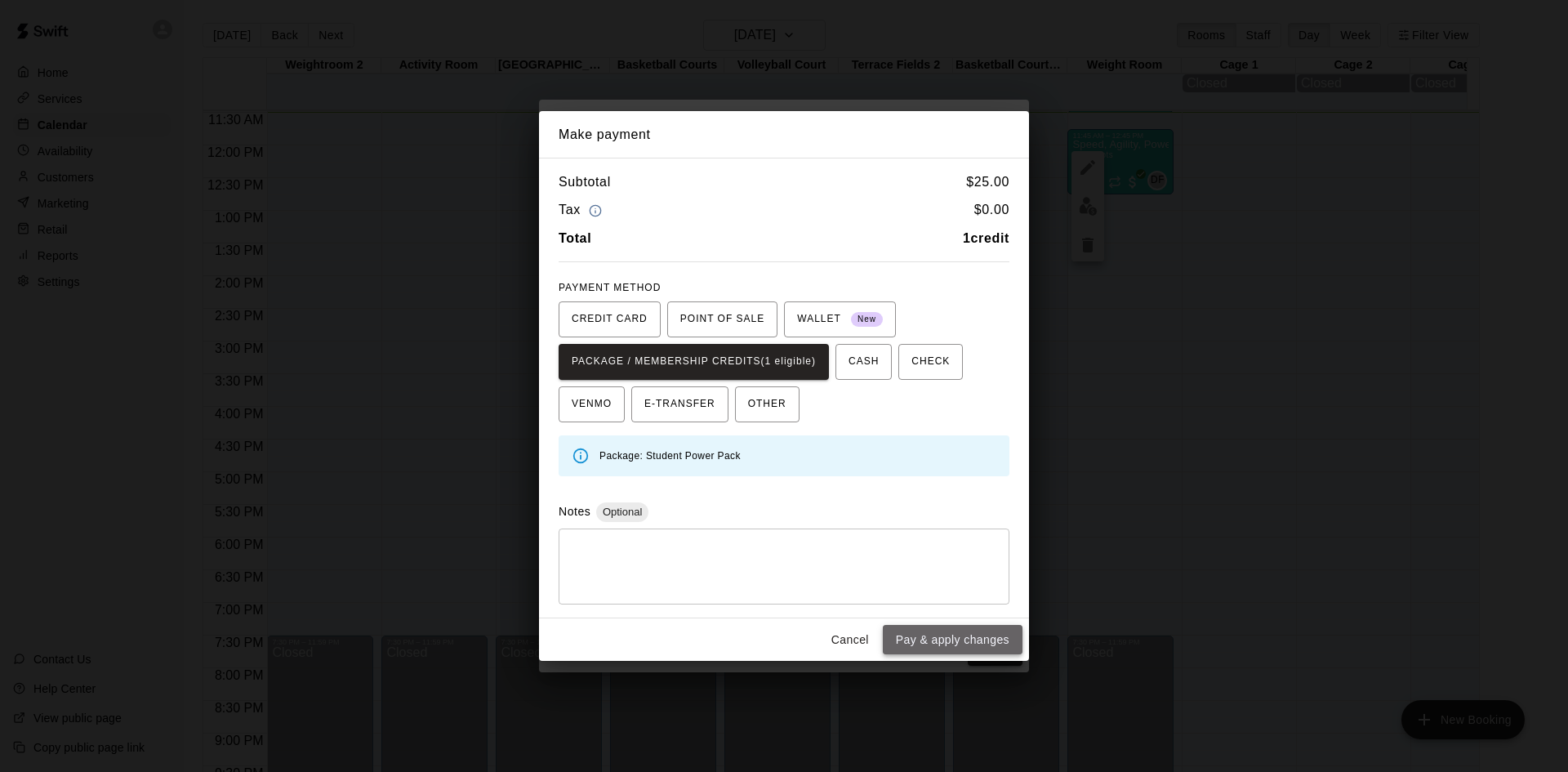
click at [968, 641] on button "Pay & apply changes" at bounding box center [953, 640] width 139 height 30
